Goal: Find specific page/section

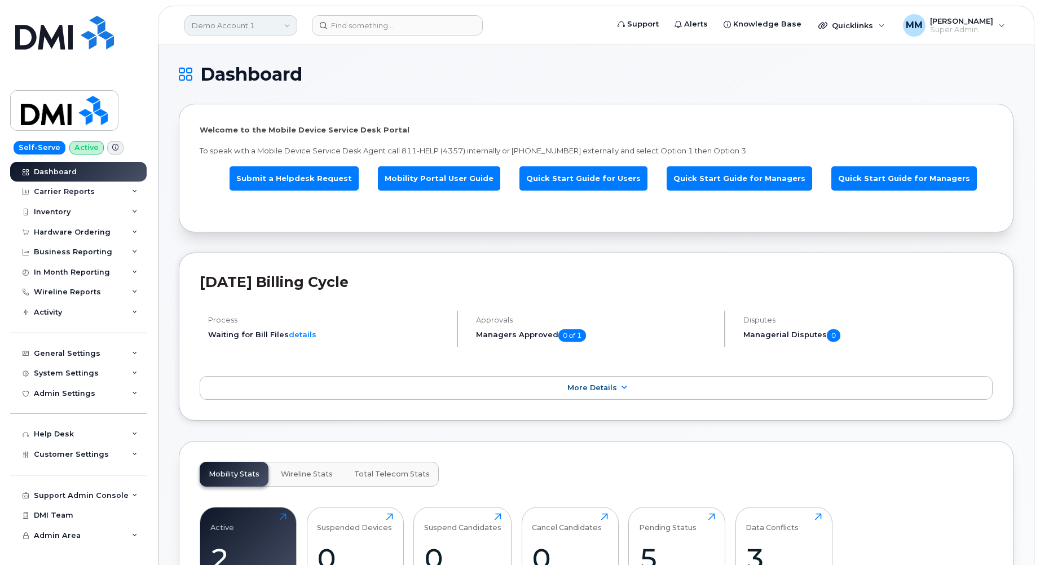
click at [246, 25] on link "Demo Account 1" at bounding box center [240, 25] width 113 height 20
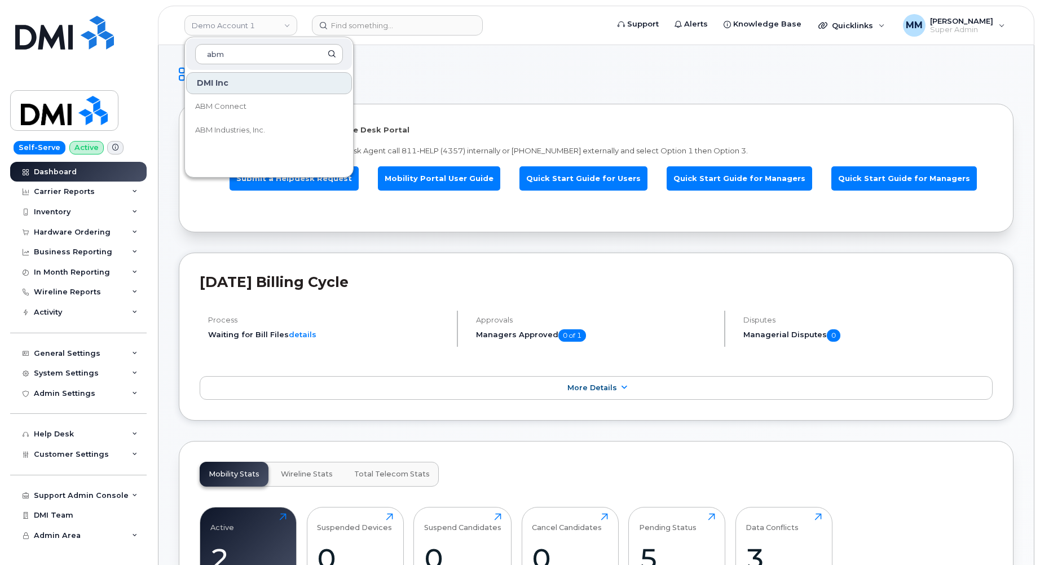
type input "abm"
click at [227, 130] on span "ABM Industries, Inc." at bounding box center [230, 130] width 70 height 11
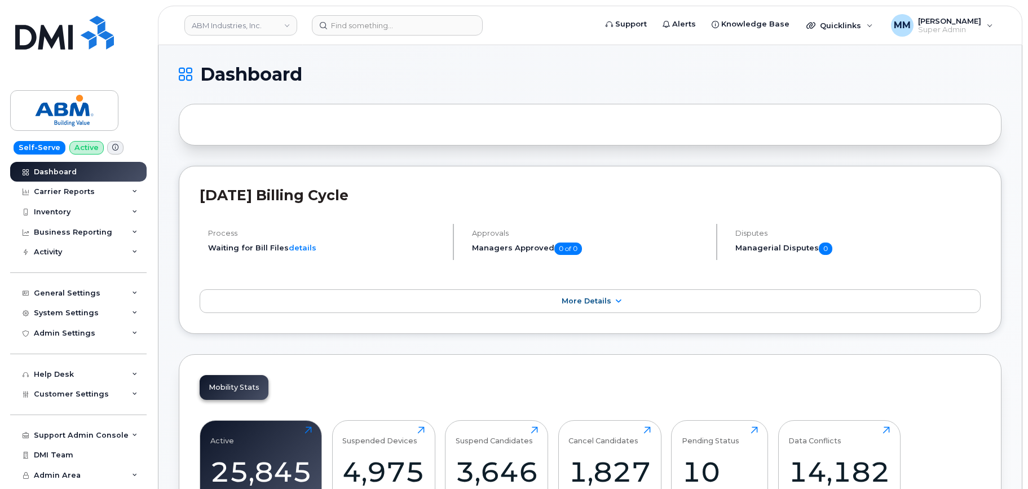
click at [689, 360] on div "Mobility Stats Active 25,845 Click to view more Suspended Devices 4,975 Click t…" at bounding box center [590, 449] width 823 height 191
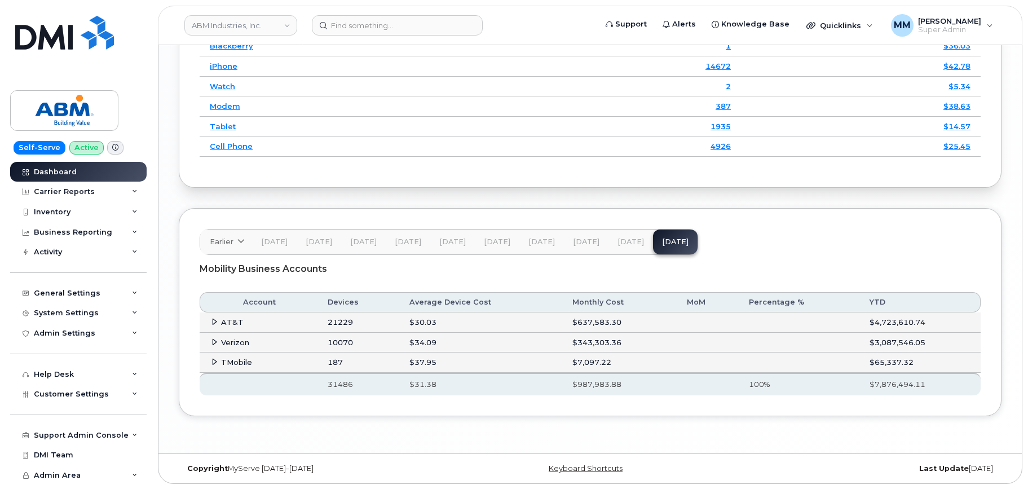
scroll to position [1616, 0]
click at [69, 192] on div "Carrier Reports" at bounding box center [64, 191] width 61 height 9
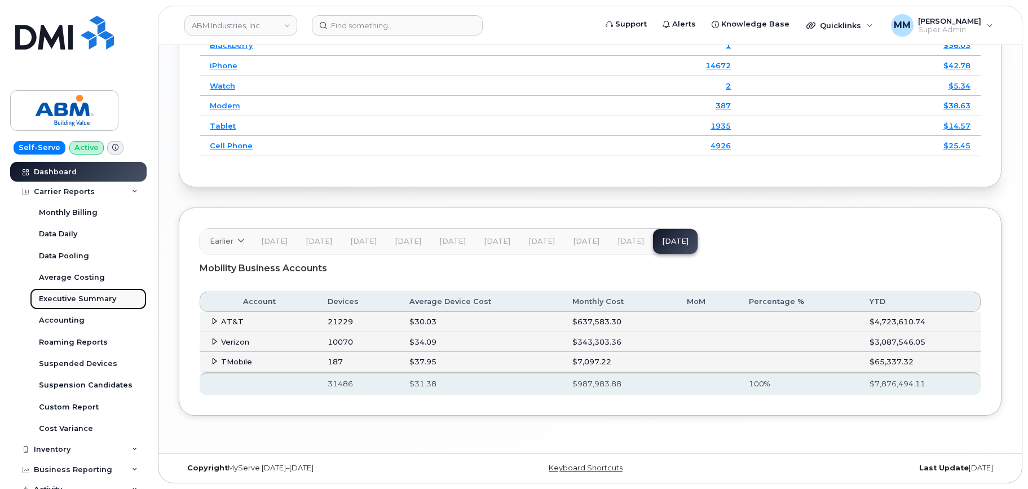
click at [73, 300] on div "Executive Summary" at bounding box center [77, 299] width 77 height 10
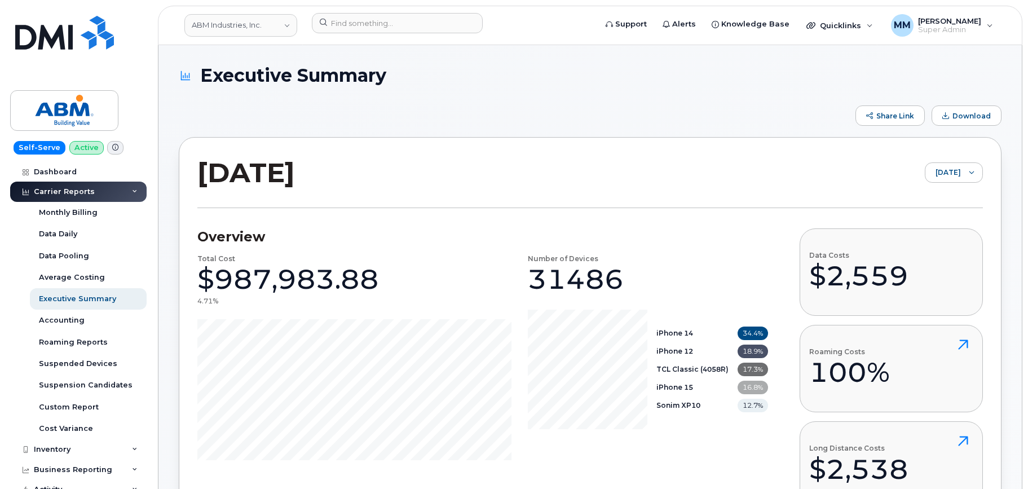
click at [673, 114] on div "Share Link Download" at bounding box center [590, 115] width 823 height 20
